Goal: Navigation & Orientation: Find specific page/section

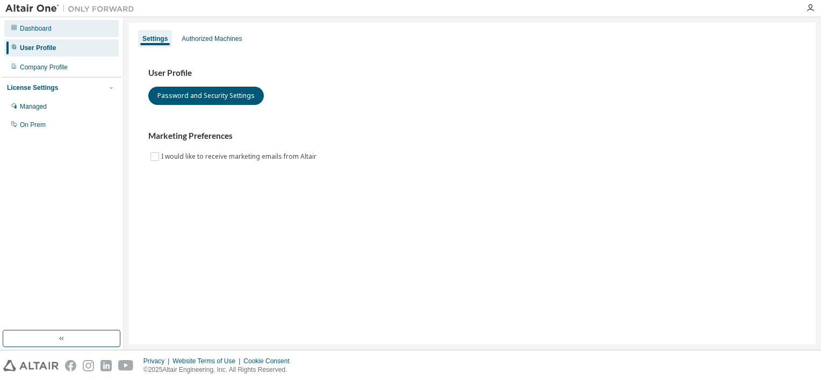
click at [69, 31] on div "Dashboard" at bounding box center [61, 28] width 114 height 17
